Goal: Task Accomplishment & Management: Use online tool/utility

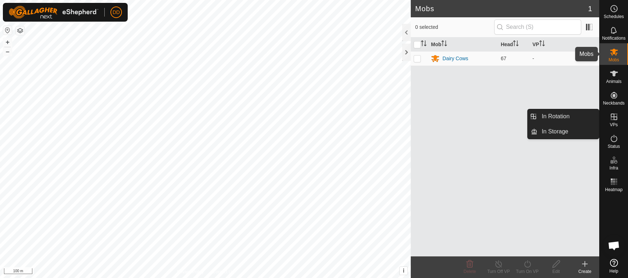
click at [614, 54] on icon at bounding box center [614, 52] width 8 height 7
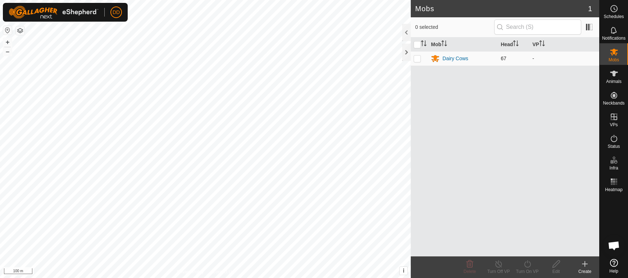
click at [415, 57] on p-checkbox at bounding box center [417, 58] width 7 height 6
checkbox input "true"
click at [523, 261] on icon at bounding box center [527, 263] width 9 height 9
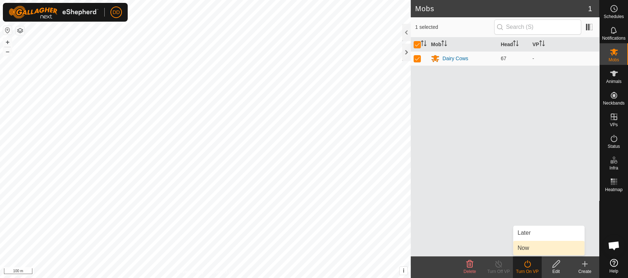
click at [523, 250] on link "Now" at bounding box center [549, 247] width 71 height 14
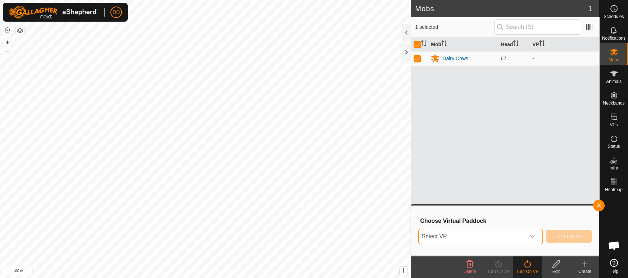
click at [451, 239] on span "Select VP" at bounding box center [472, 236] width 106 height 14
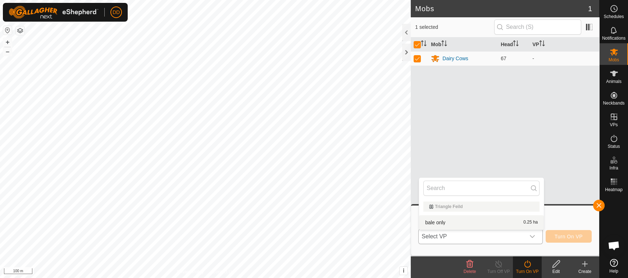
click at [438, 224] on li "bale only 0.25 ha" at bounding box center [481, 222] width 125 height 14
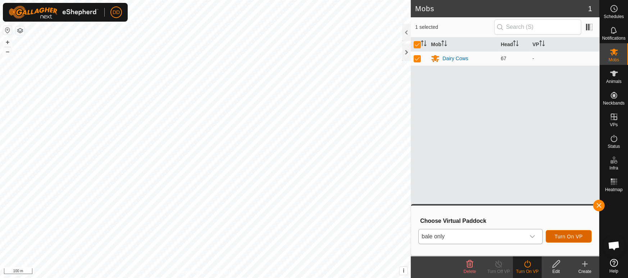
click at [569, 239] on span "Turn On VP" at bounding box center [569, 236] width 28 height 6
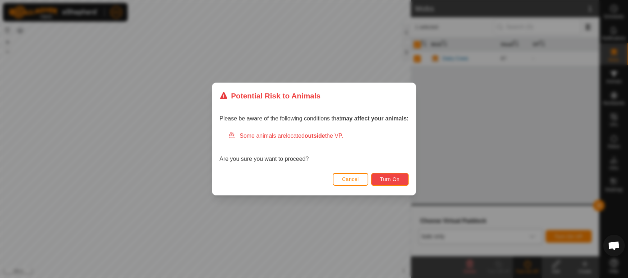
click at [399, 180] on span "Turn On" at bounding box center [389, 179] width 19 height 6
